Goal: Go to known website: Access a specific website the user already knows

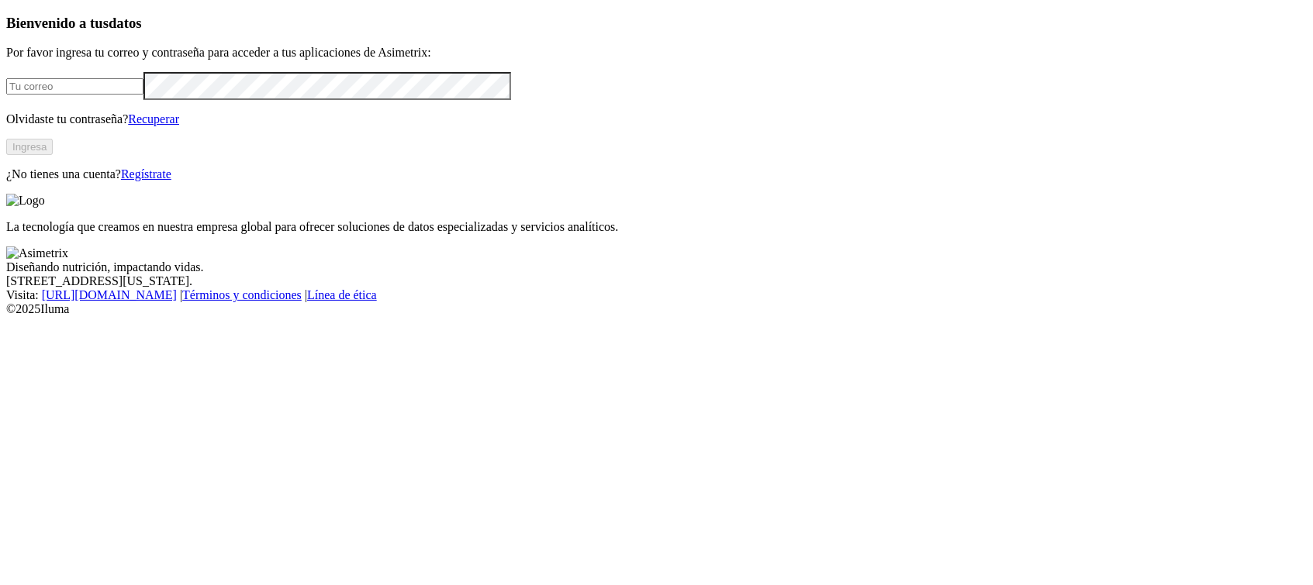
type input "[PERSON_NAME][EMAIL_ADDRESS][PERSON_NAME][DOMAIN_NAME]"
click at [53, 155] on button "Ingresa" at bounding box center [29, 147] width 47 height 16
